Goal: Information Seeking & Learning: Learn about a topic

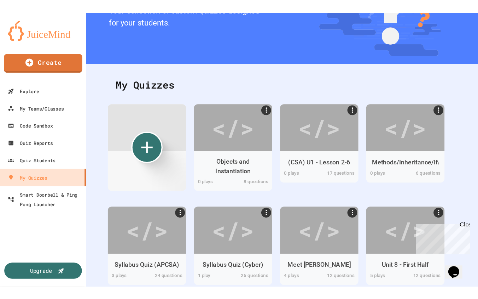
scroll to position [71, 0]
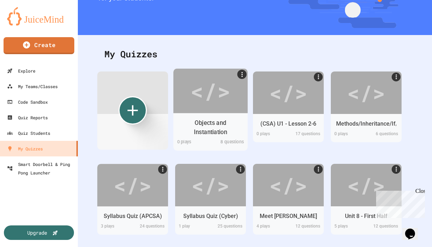
click at [216, 134] on div "Objects and Instantiation" at bounding box center [210, 127] width 63 height 18
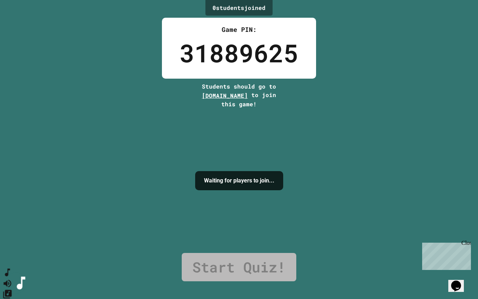
click at [13, 247] on icon "Mute music" at bounding box center [7, 283] width 10 height 10
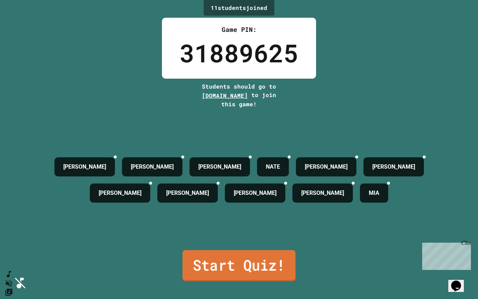
click at [191, 247] on link "Start Quiz!" at bounding box center [239, 265] width 113 height 31
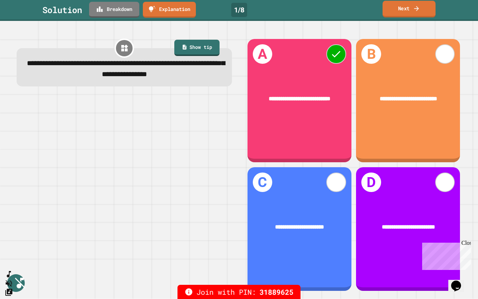
click at [394, 13] on link "Next" at bounding box center [409, 9] width 53 height 17
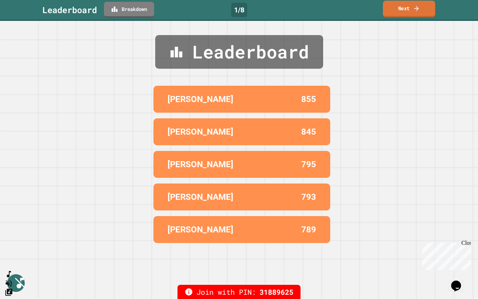
click at [394, 13] on link "Next" at bounding box center [409, 9] width 52 height 17
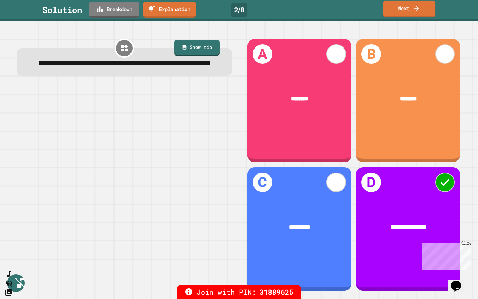
click at [394, 13] on link "Next" at bounding box center [409, 9] width 52 height 17
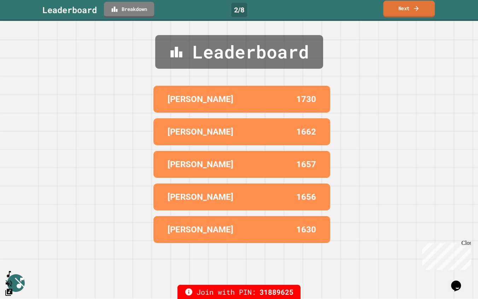
click at [400, 10] on link "Next" at bounding box center [409, 9] width 52 height 17
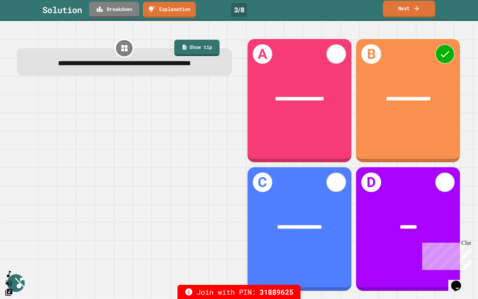
click at [400, 10] on link "Next" at bounding box center [409, 9] width 52 height 17
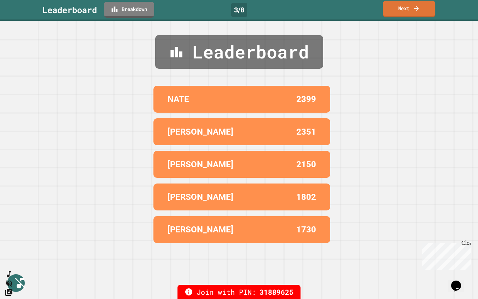
click at [400, 10] on link "Next" at bounding box center [409, 9] width 52 height 17
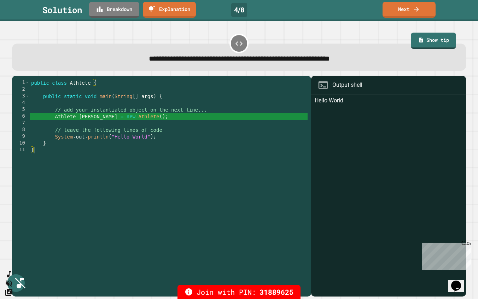
click at [391, 17] on div "Solution Breakdown Explanation 4 / 8 Next" at bounding box center [239, 10] width 478 height 16
click at [395, 11] on link "Next" at bounding box center [409, 9] width 52 height 17
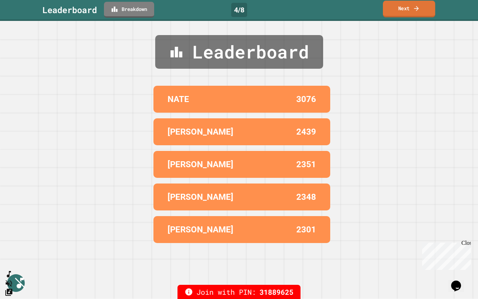
click at [394, 11] on link "Next" at bounding box center [409, 9] width 52 height 17
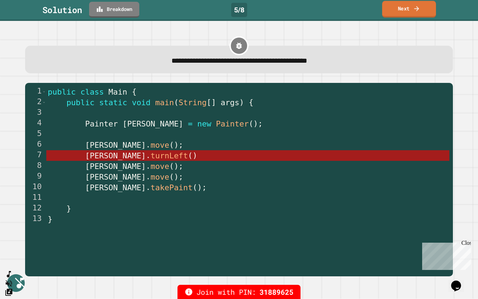
click at [408, 12] on link "Next" at bounding box center [409, 9] width 54 height 17
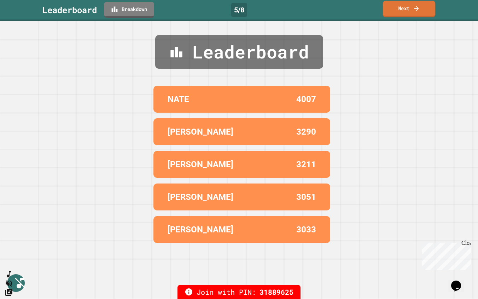
click at [410, 7] on link "Next" at bounding box center [409, 9] width 52 height 17
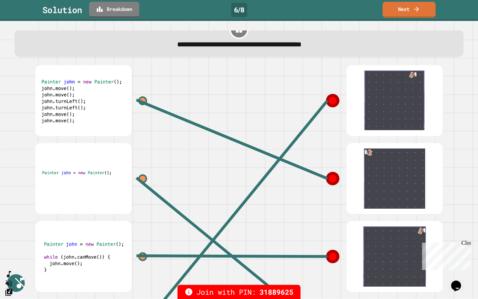
scroll to position [16, 0]
click at [413, 7] on link "Next" at bounding box center [409, 9] width 54 height 17
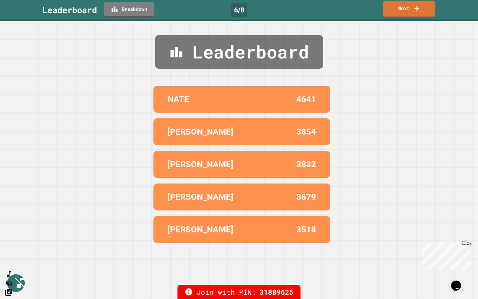
click at [407, 10] on link "Next" at bounding box center [409, 9] width 52 height 17
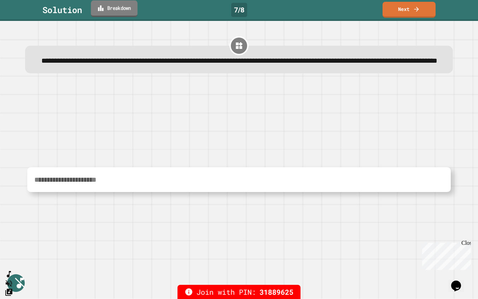
click at [118, 11] on link "Breakdown" at bounding box center [114, 8] width 47 height 17
click at [393, 14] on link "Next" at bounding box center [409, 9] width 53 height 17
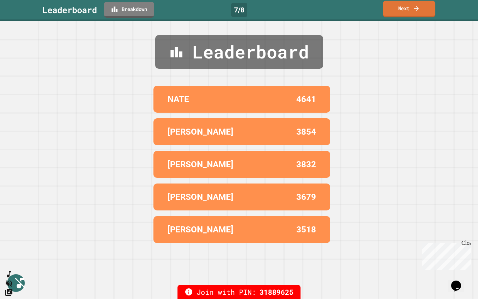
click at [393, 14] on link "Next" at bounding box center [409, 9] width 52 height 17
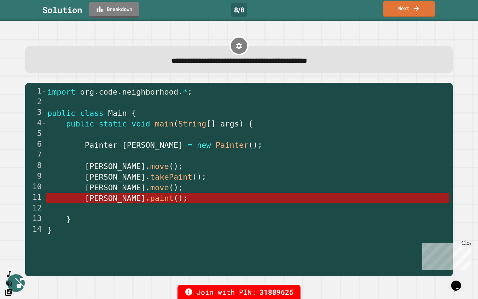
click at [414, 7] on icon at bounding box center [416, 8] width 7 height 7
